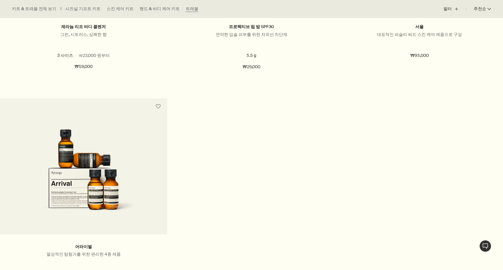
scroll to position [993, 0]
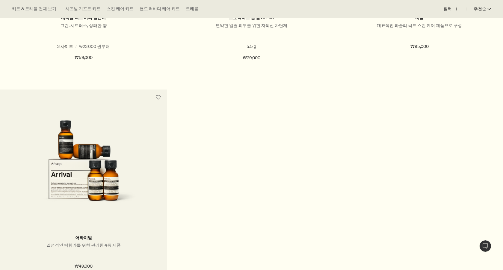
click at [142, 191] on img at bounding box center [83, 161] width 127 height 111
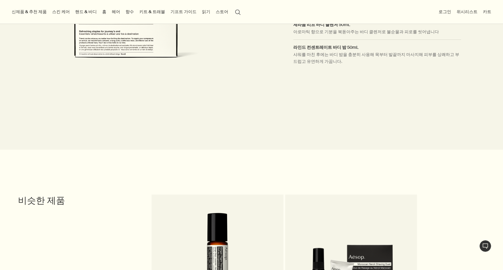
scroll to position [303, 0]
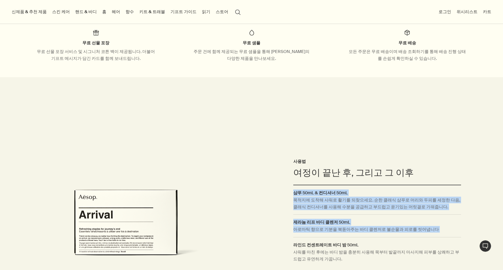
drag, startPoint x: 280, startPoint y: 181, endPoint x: 285, endPoint y: 227, distance: 47.0
click at [285, 227] on div "사용법 여정이 끝난 후, 그리고 그 이후 샴푸 50mL & 컨디셔너 50mL 목적지에 도착해 샤워로 활기를 되찾으세요. 순한 클래식 샴푸로 머…" at bounding box center [378, 212] width 252 height 270
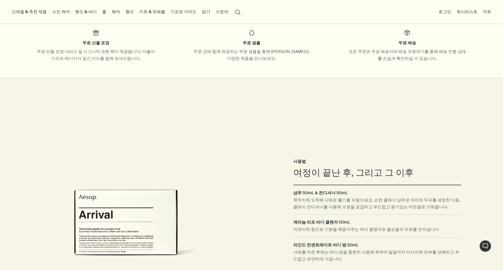
click at [293, 243] on div "사용법 여정이 끝난 후, 그리고 그 이후 샴푸 50mL & 컨디셔너 50mL 목적지에 도착해 샤워로 활기를 되찾으세요. 순한 클래식 샴푸로 머…" at bounding box center [378, 212] width 252 height 270
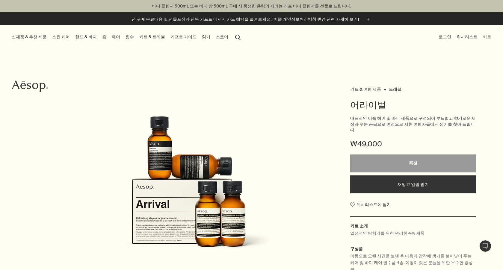
scroll to position [0, 0]
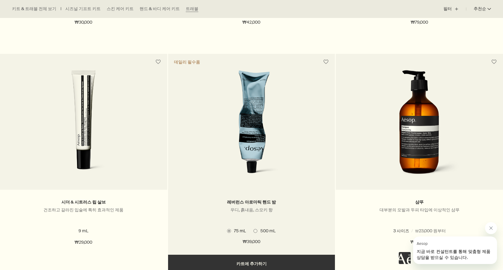
scroll to position [590, 0]
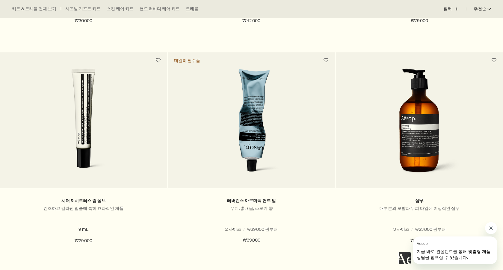
click at [439, 257] on span "지금 바로 컨설턴트를 통해 맞춤형 제품 상담을 받으실 수 있습니다." at bounding box center [454, 254] width 74 height 11
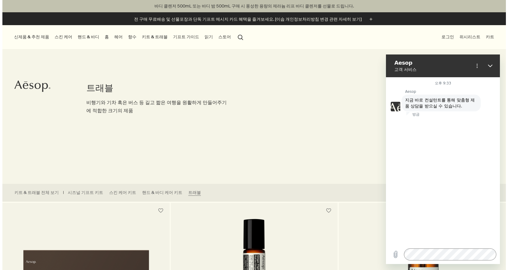
scroll to position [0, 0]
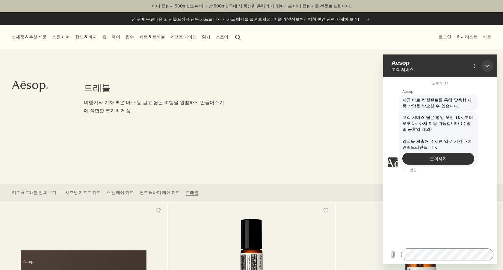
click at [491, 64] on button "닫기" at bounding box center [487, 66] width 12 height 12
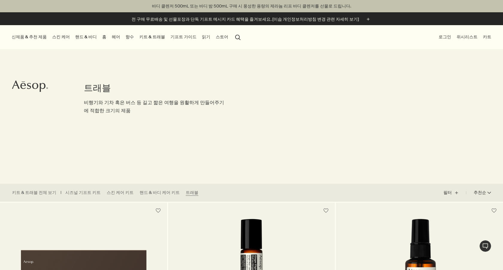
click at [215, 34] on button "스토어" at bounding box center [222, 37] width 15 height 8
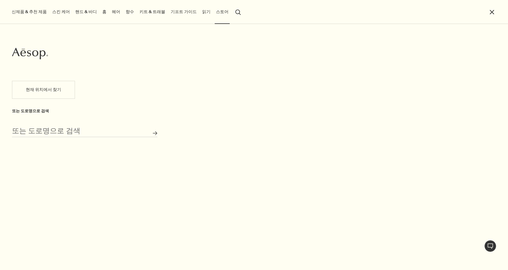
click at [42, 91] on button "현재 위치에서 찾기" at bounding box center [43, 90] width 63 height 18
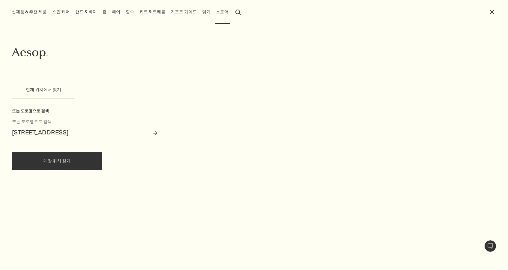
click at [99, 151] on form "대한민국 전북특별자치도 익산시 하나로6길 6-1 또는 도로명으로 검색 매장 검색 매장 위치 찾기" at bounding box center [84, 145] width 145 height 50
click at [99, 153] on button "매장 위치 찾기" at bounding box center [57, 161] width 90 height 18
type input "[STREET_ADDRESS]"
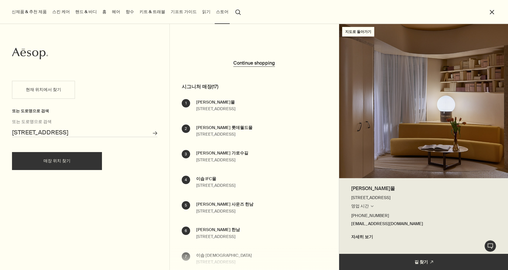
click at [235, 111] on div "이솝 파르나스몰 서울시 강남구 테헤란로 521 파르나스몰 지하 1층 영업 시간 매장 검색 월요일 10:30am - 10:00pm 화요일 10:…" at bounding box center [215, 105] width 39 height 13
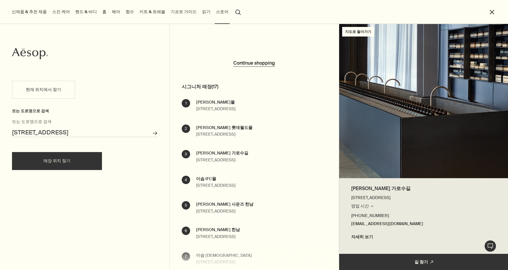
click at [353, 237] on link "자세히 보기" at bounding box center [423, 237] width 145 height 7
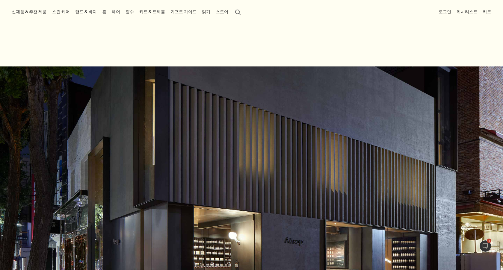
scroll to position [119, 0]
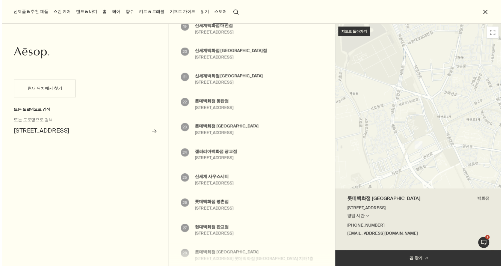
scroll to position [567, 0]
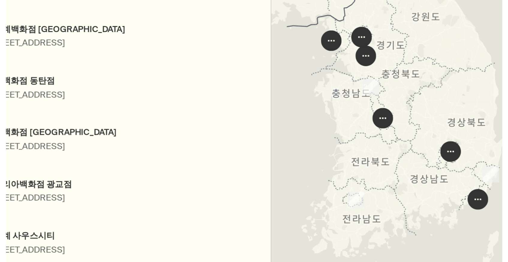
scroll to position [14, 0]
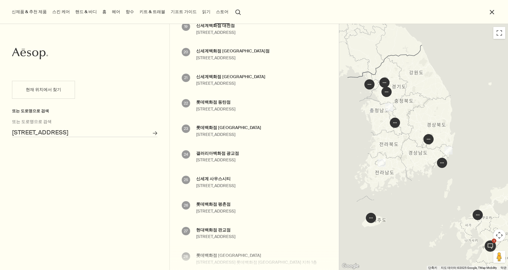
click at [138, 12] on link "키트 & 트래블" at bounding box center [152, 12] width 28 height 8
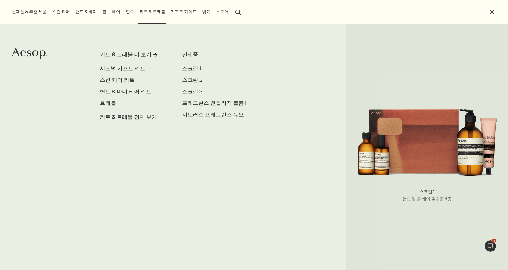
click at [200, 69] on li "스크린 1 스크린 1 핸드 및 홈 케어 필수품 4종" at bounding box center [222, 69] width 81 height 8
